Goal: Task Accomplishment & Management: Manage account settings

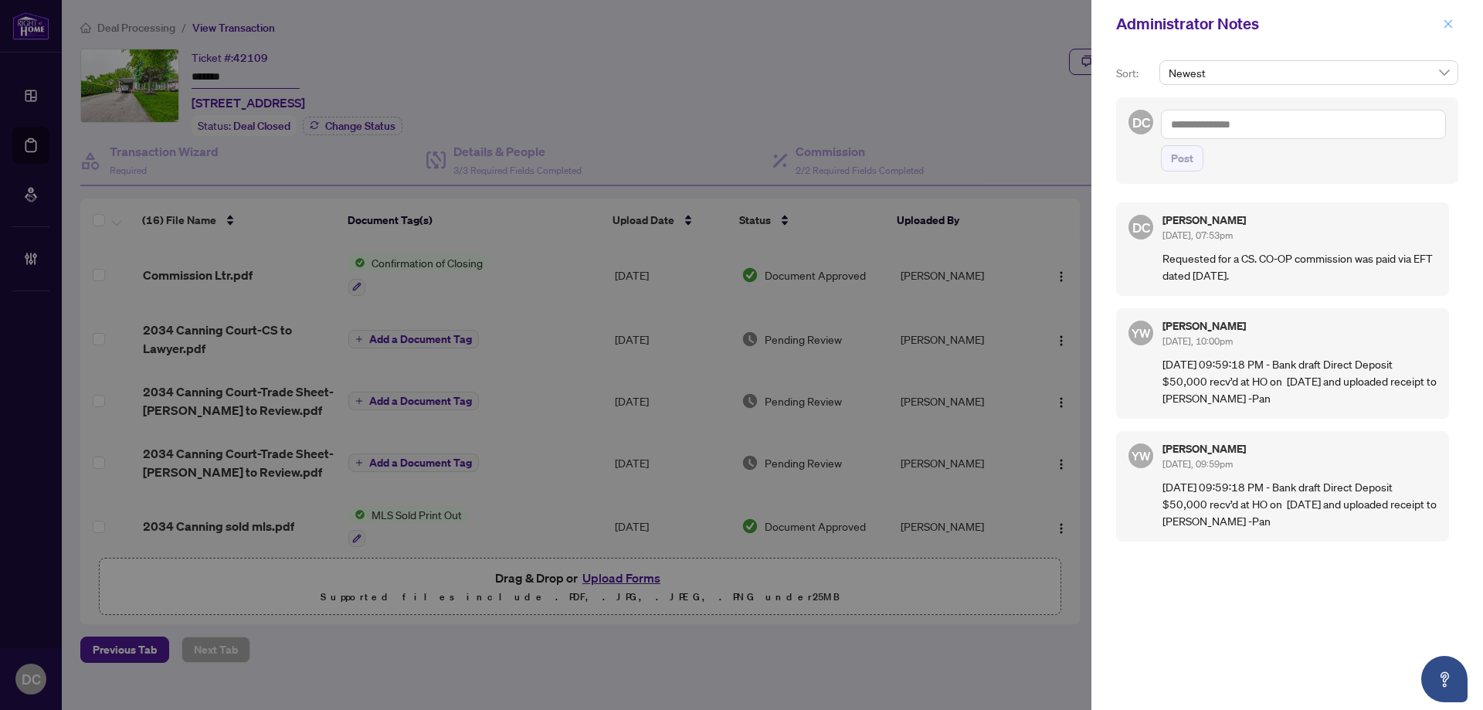
click at [1449, 22] on icon "close" at bounding box center [1448, 24] width 11 height 11
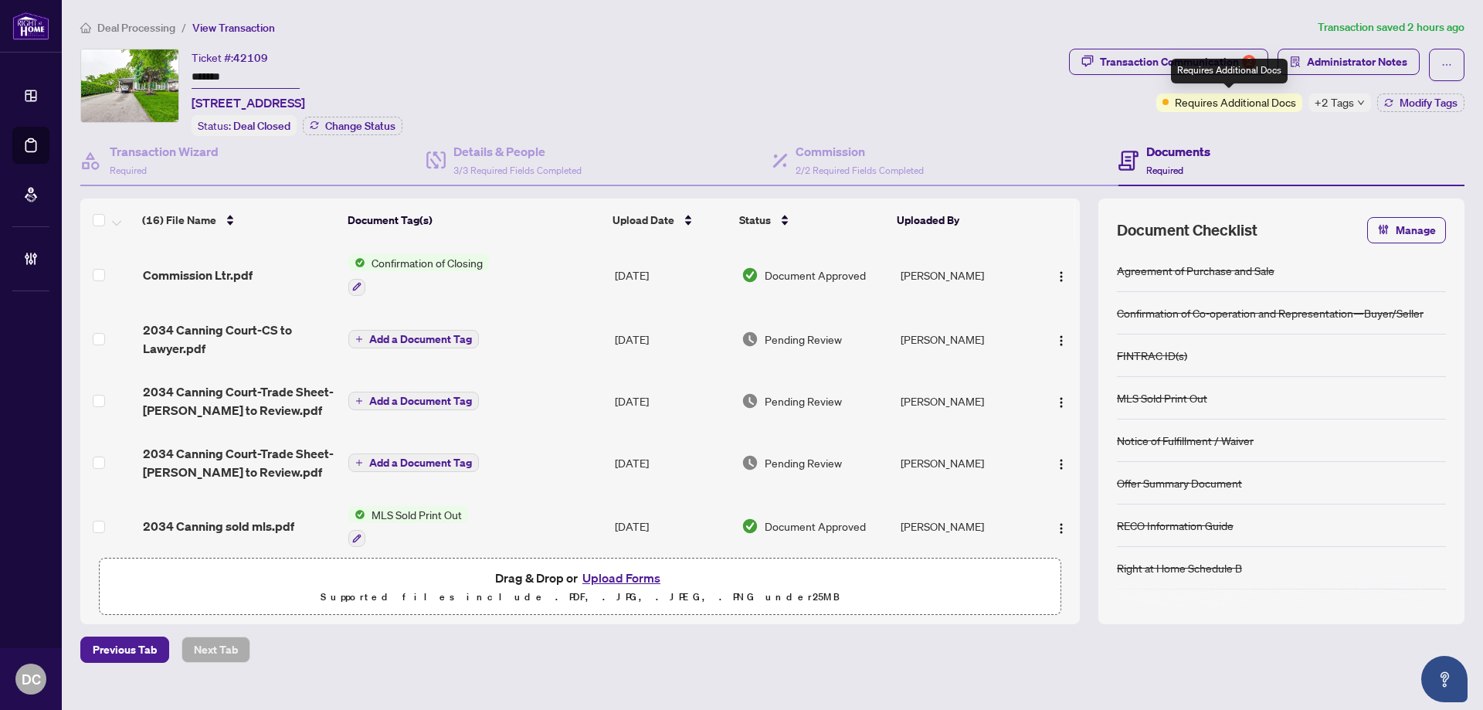
click at [1196, 66] on div "Requires Additional Docs" at bounding box center [1229, 71] width 117 height 25
click at [148, 26] on span "Deal Processing" at bounding box center [136, 28] width 78 height 14
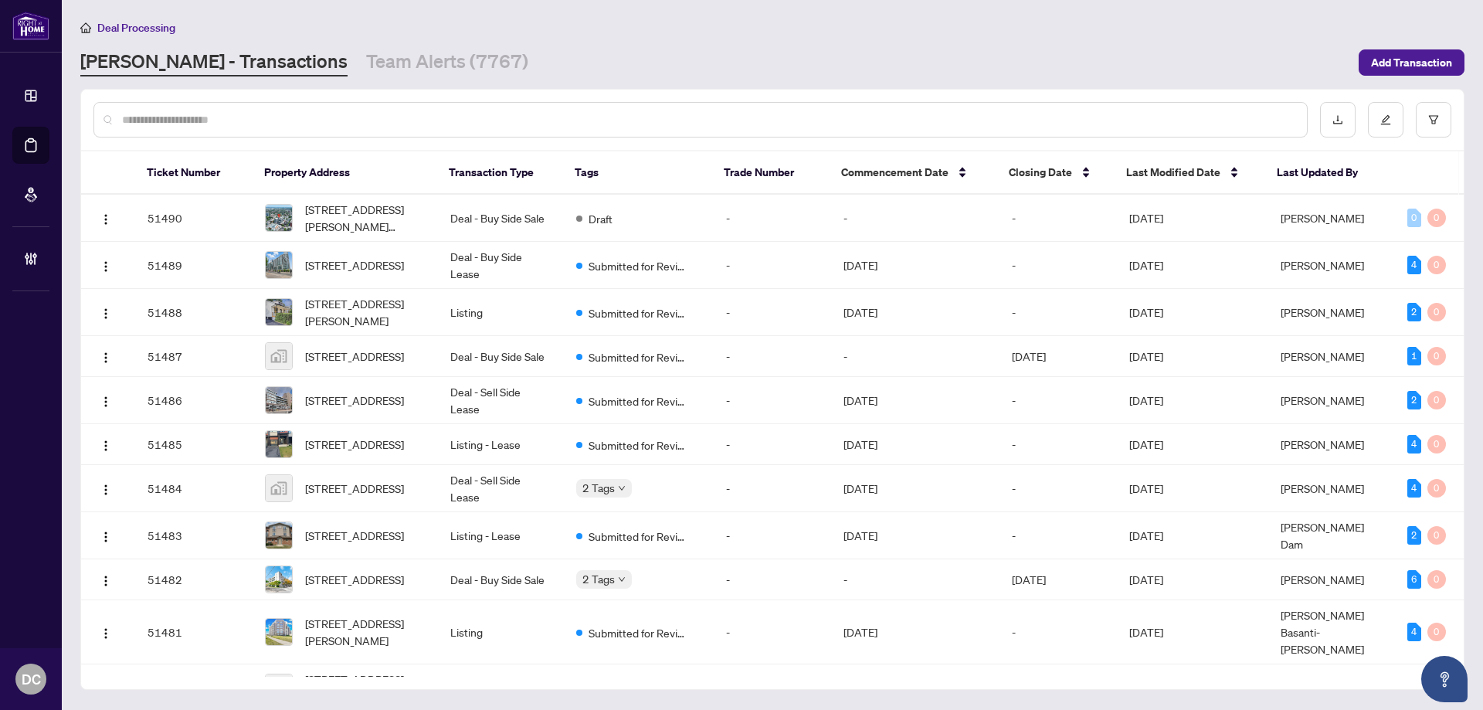
click at [323, 117] on input "text" at bounding box center [708, 119] width 1172 height 17
click at [366, 68] on link "Team Alerts (7767)" at bounding box center [447, 63] width 162 height 28
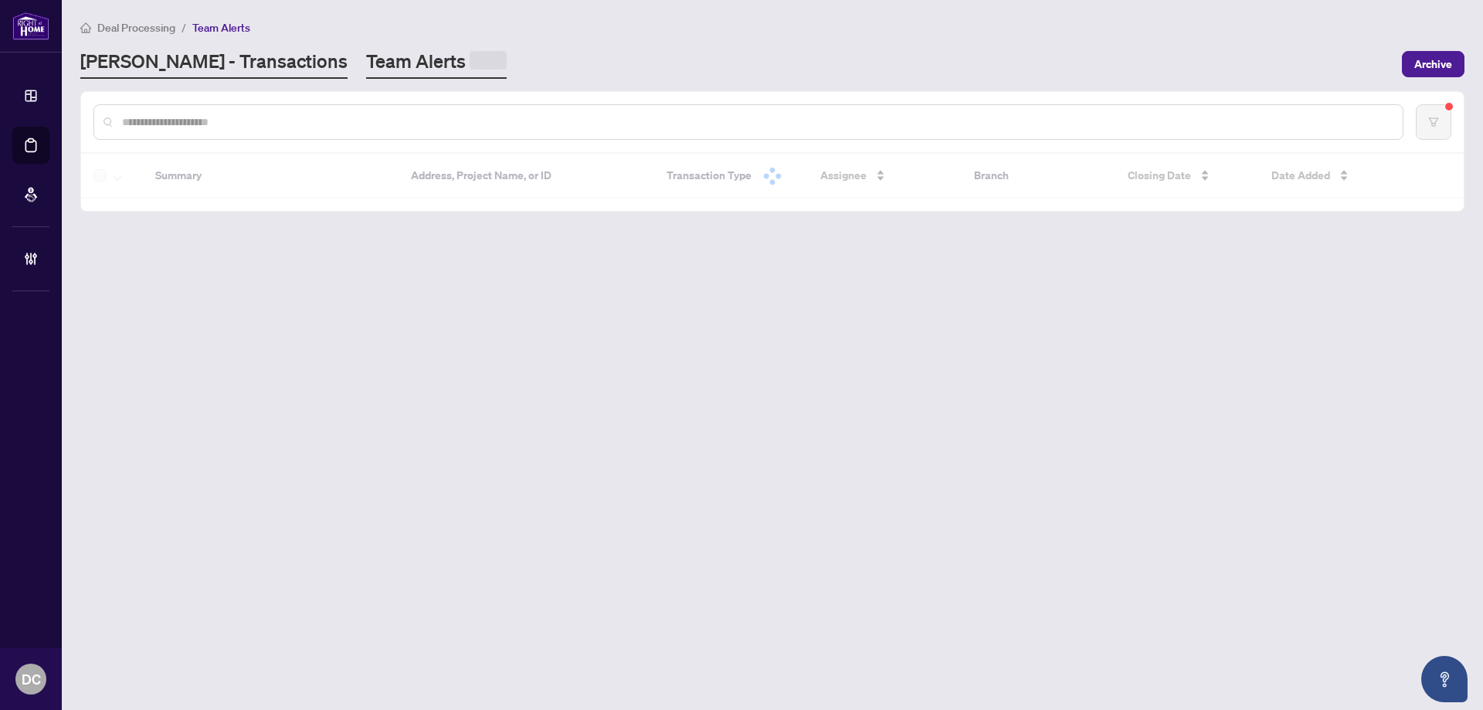
click at [220, 59] on link "[PERSON_NAME] - Transactions" at bounding box center [213, 64] width 267 height 30
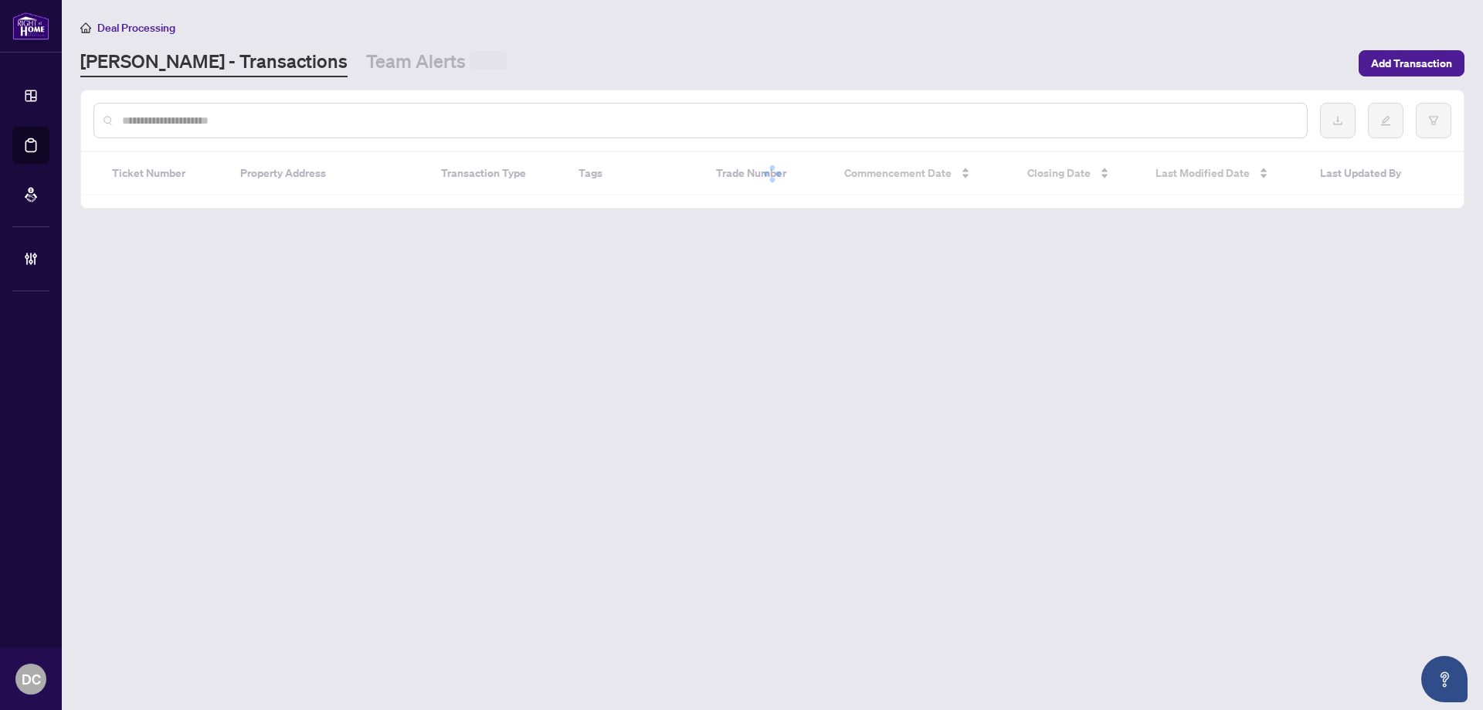
click at [222, 108] on div at bounding box center [700, 121] width 1214 height 36
click at [232, 120] on input "text" at bounding box center [708, 120] width 1172 height 17
paste input "*******"
type input "*******"
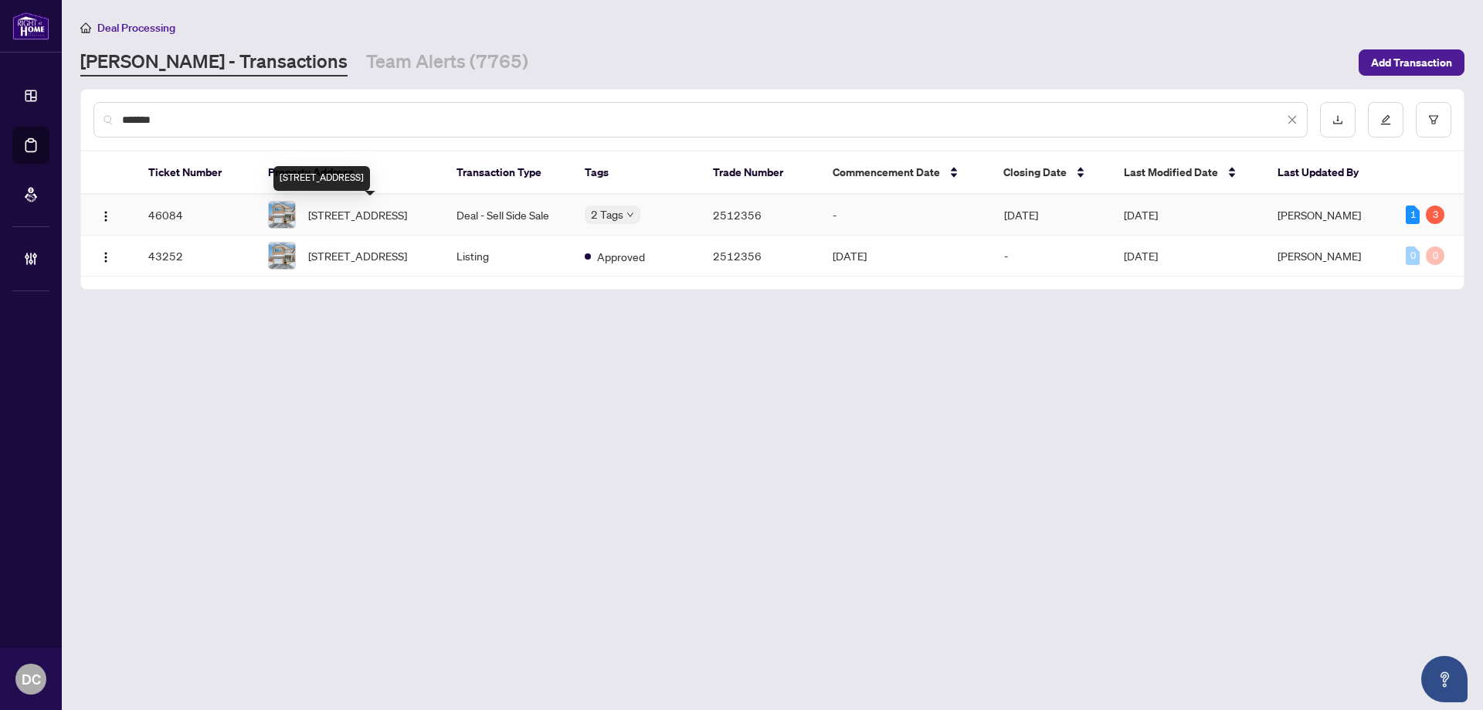
click at [407, 217] on span "[STREET_ADDRESS]" at bounding box center [357, 214] width 99 height 17
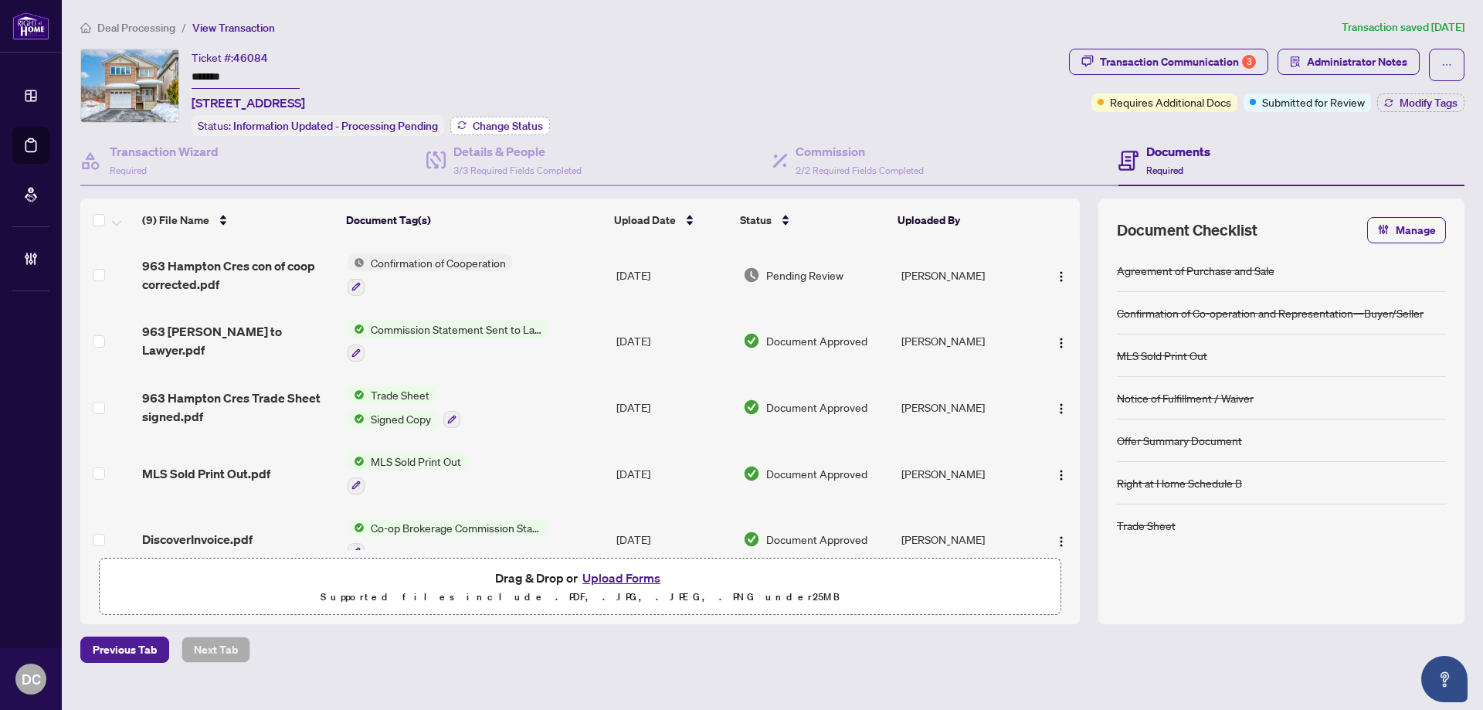
click at [521, 124] on span "Change Status" at bounding box center [508, 125] width 70 height 11
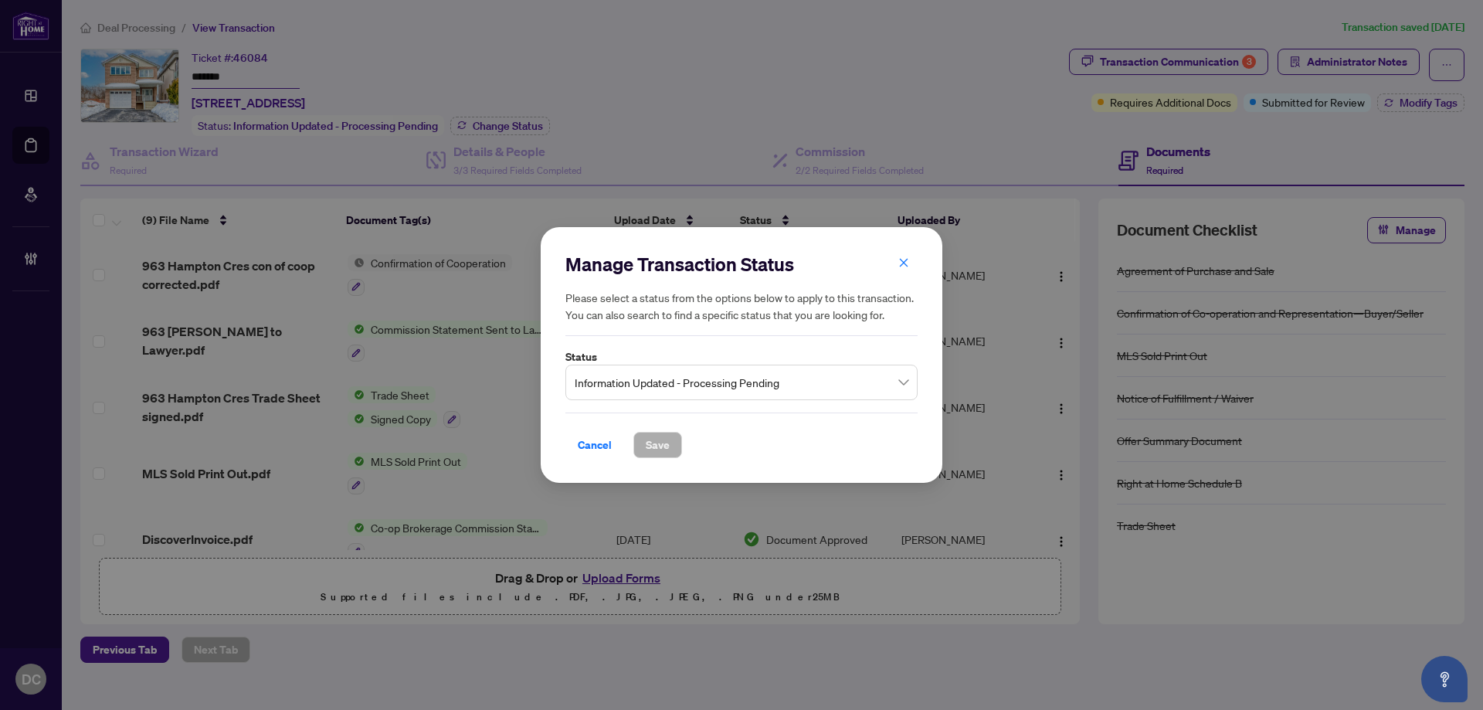
click at [674, 375] on span "Information Updated - Processing Pending" at bounding box center [742, 382] width 334 height 29
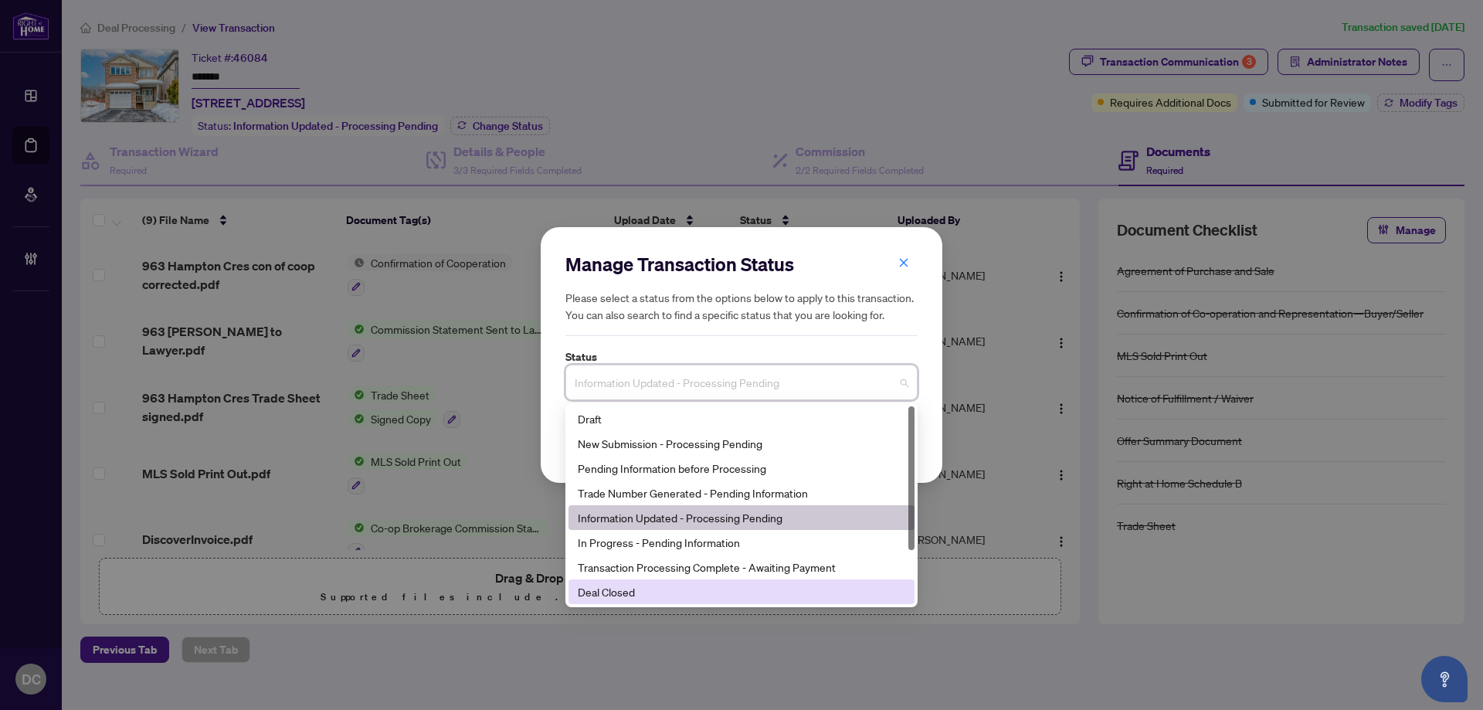
click at [663, 599] on div "Deal Closed" at bounding box center [741, 591] width 327 height 17
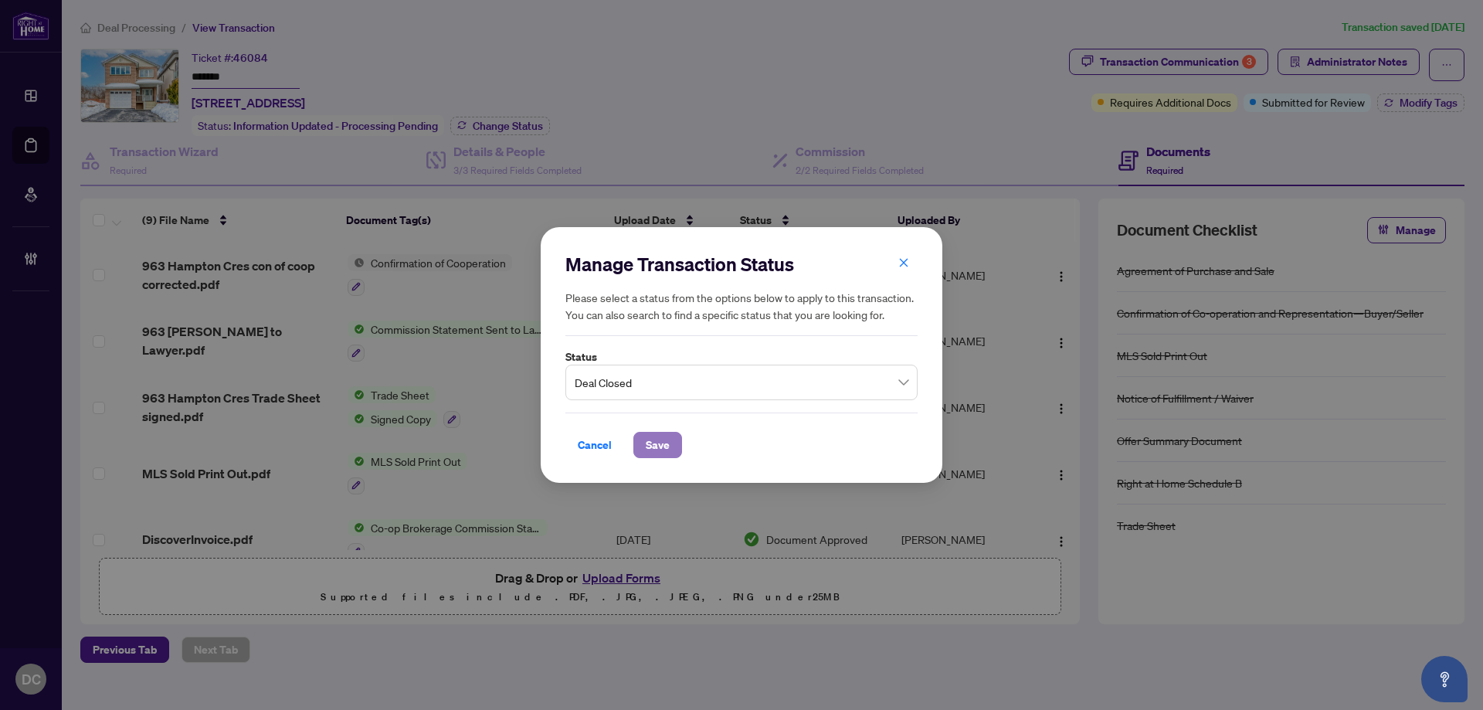
click at [671, 443] on button "Save" at bounding box center [657, 445] width 49 height 26
